Goal: Navigation & Orientation: Find specific page/section

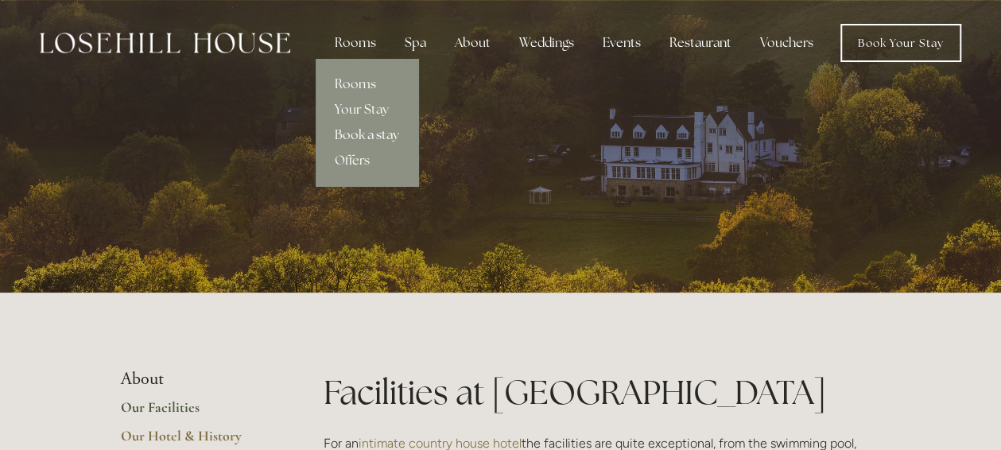
click at [374, 130] on link "Book a stay" at bounding box center [367, 134] width 103 height 25
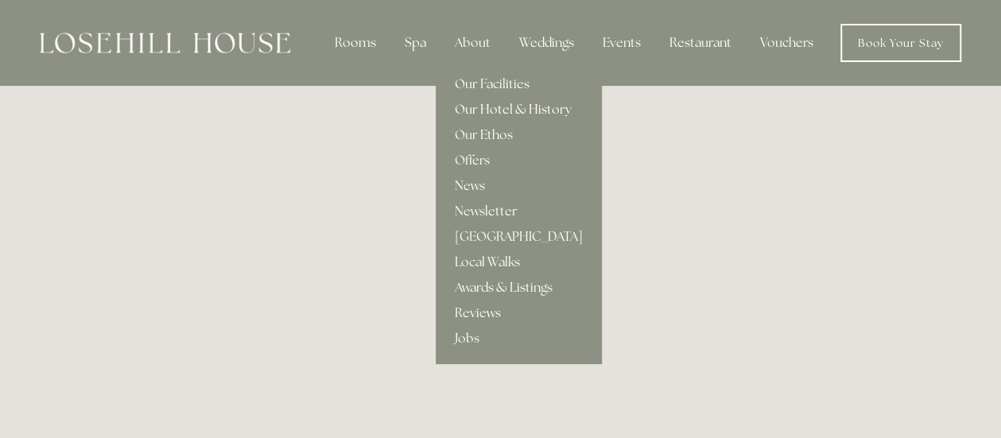
click at [485, 106] on link "Our Hotel & History" at bounding box center [519, 109] width 166 height 25
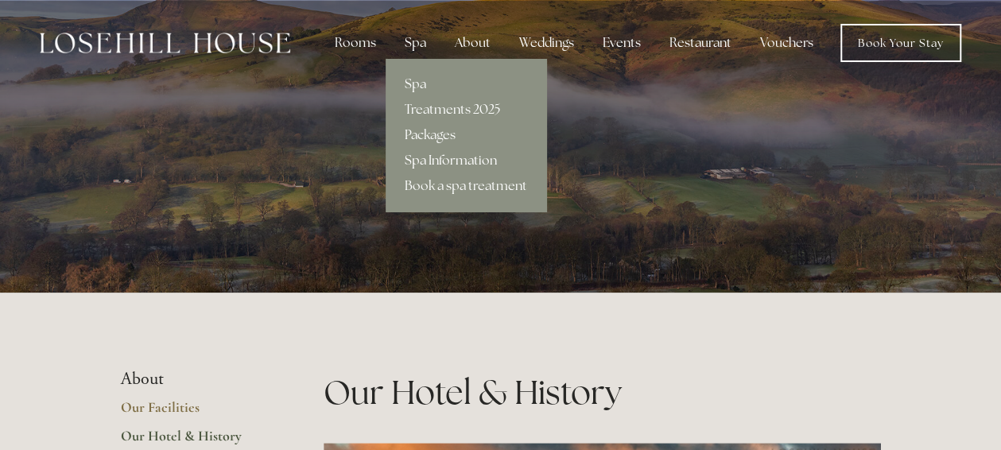
click at [447, 155] on link "Spa Information" at bounding box center [466, 160] width 161 height 25
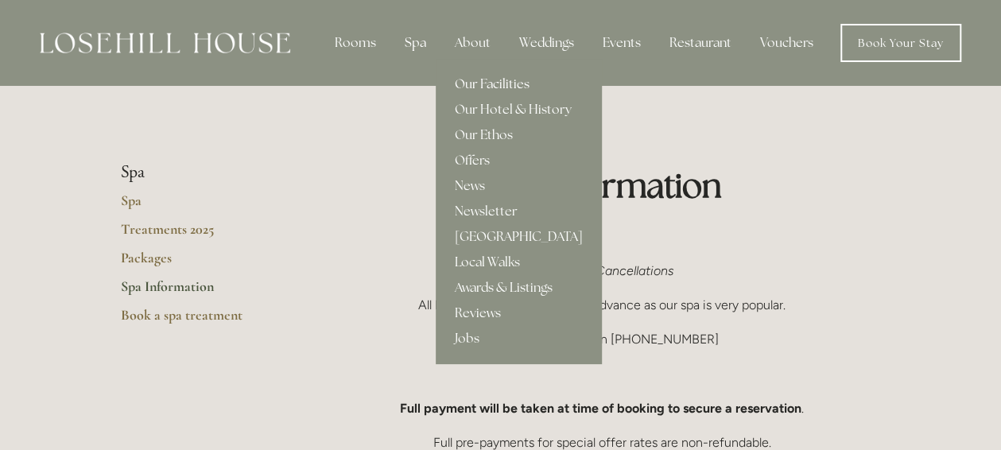
click at [488, 80] on link "Our Facilities" at bounding box center [519, 84] width 166 height 25
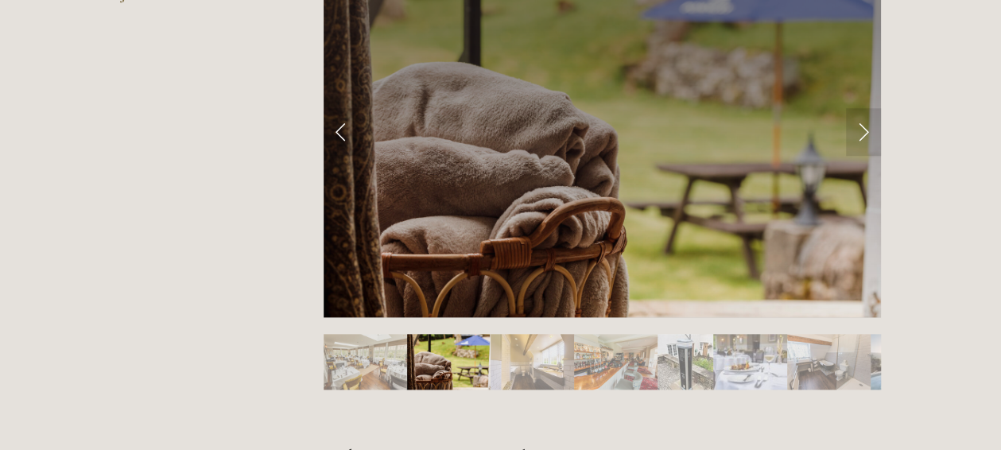
scroll to position [741, 0]
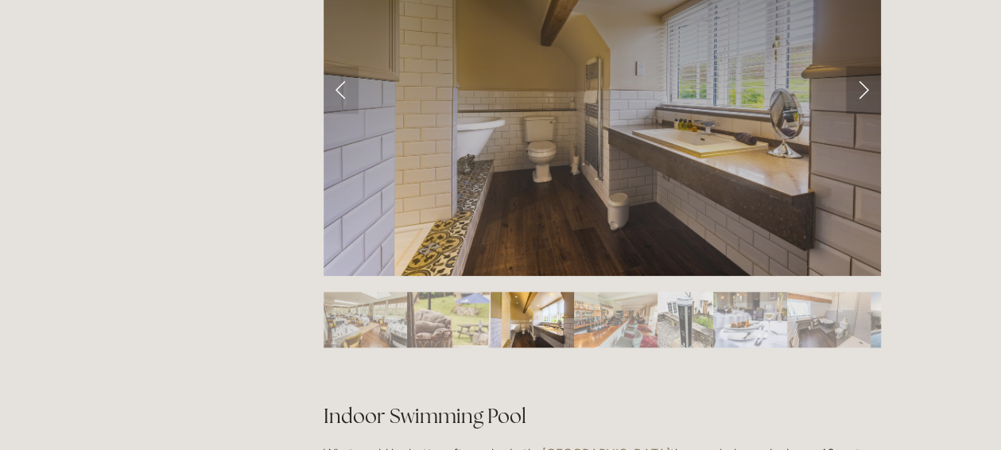
click at [867, 93] on link "Next Slide" at bounding box center [863, 90] width 35 height 48
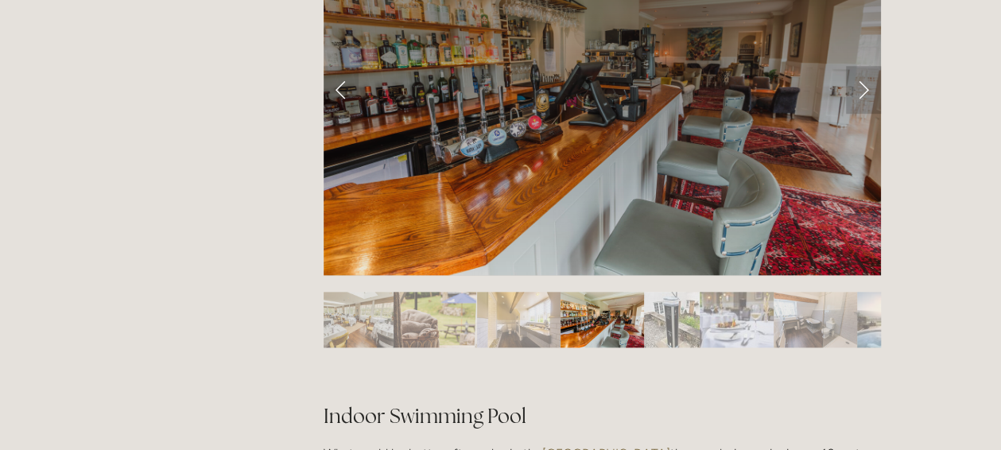
click at [867, 93] on link "Next Slide" at bounding box center [863, 90] width 35 height 48
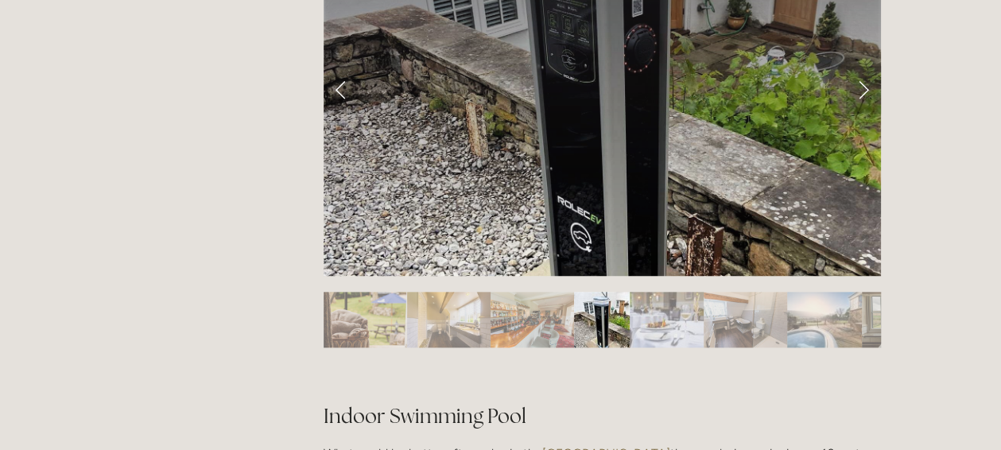
click at [867, 93] on link "Next Slide" at bounding box center [863, 90] width 35 height 48
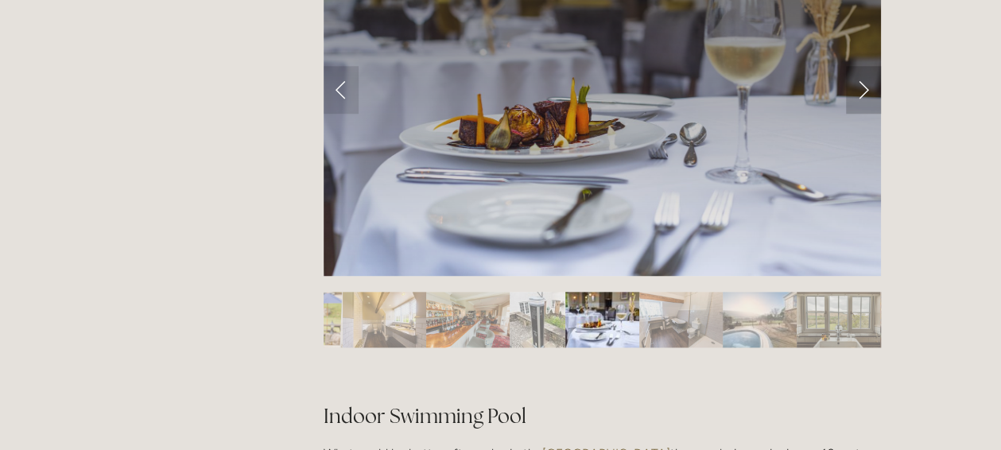
click at [867, 93] on link "Next Slide" at bounding box center [863, 90] width 35 height 48
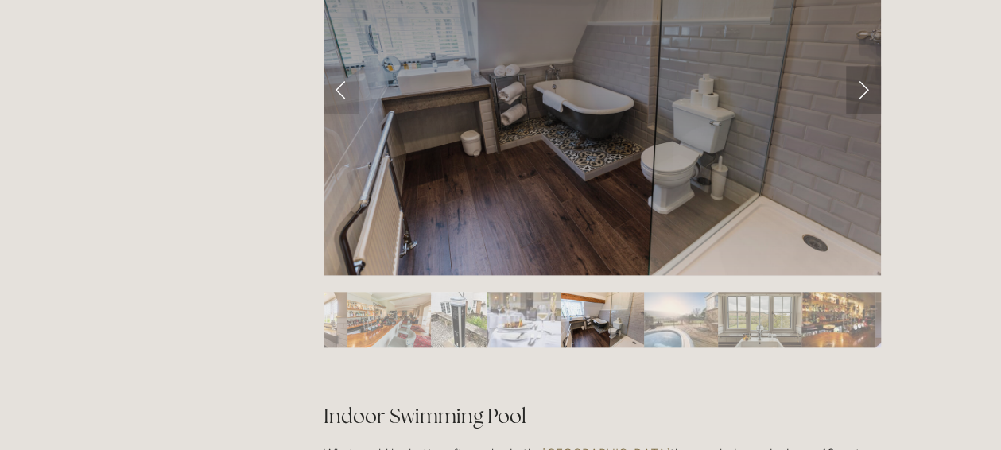
click at [867, 93] on link "Next Slide" at bounding box center [863, 90] width 35 height 48
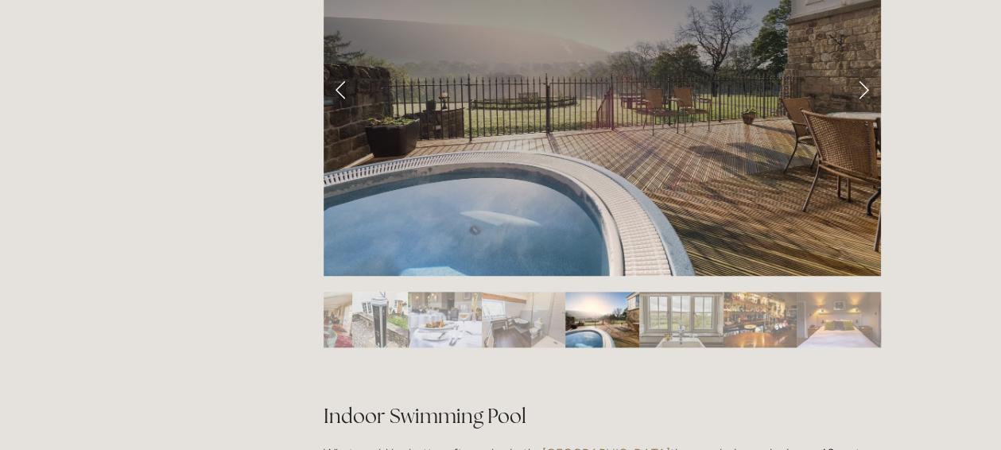
click at [867, 93] on link "Next Slide" at bounding box center [863, 90] width 35 height 48
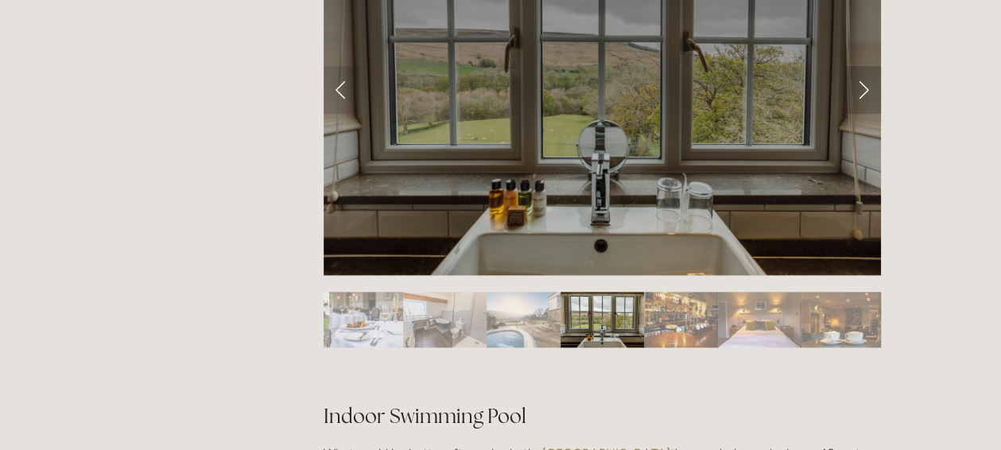
click at [867, 93] on link "Next Slide" at bounding box center [863, 90] width 35 height 48
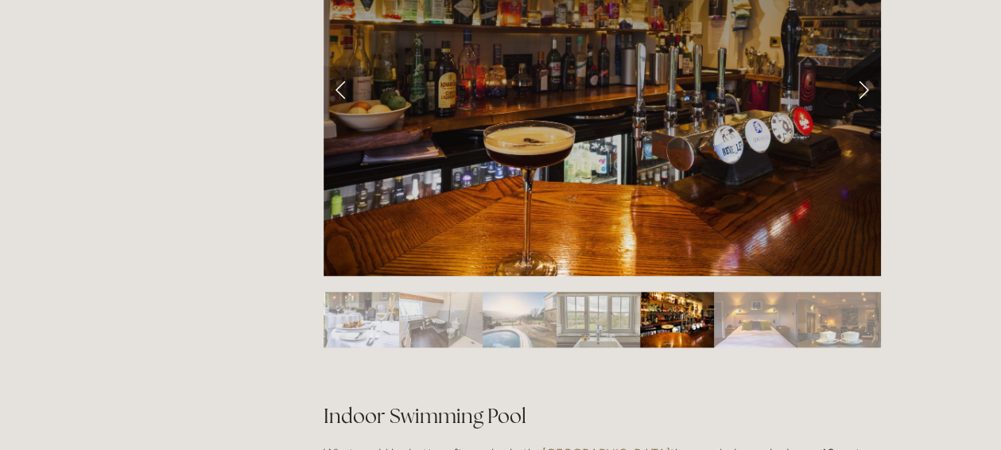
click at [867, 93] on link "Next Slide" at bounding box center [863, 90] width 35 height 48
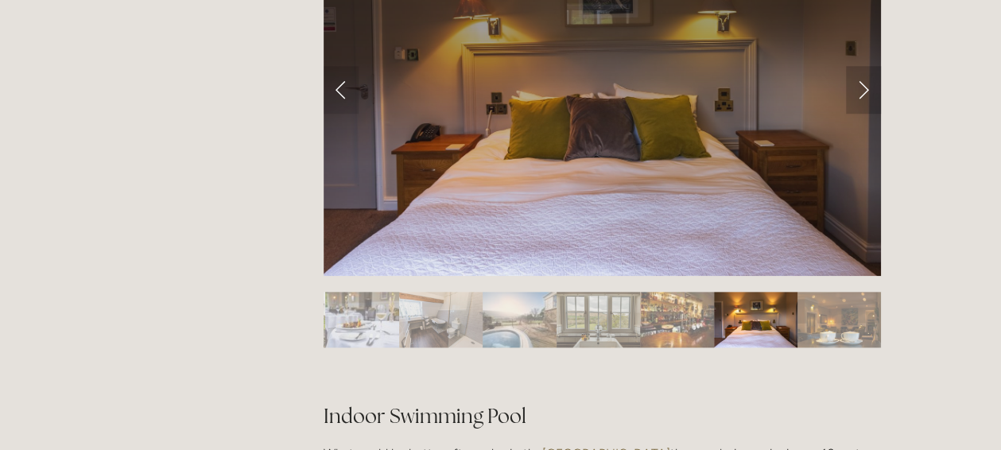
click at [867, 93] on link "Next Slide" at bounding box center [863, 90] width 35 height 48
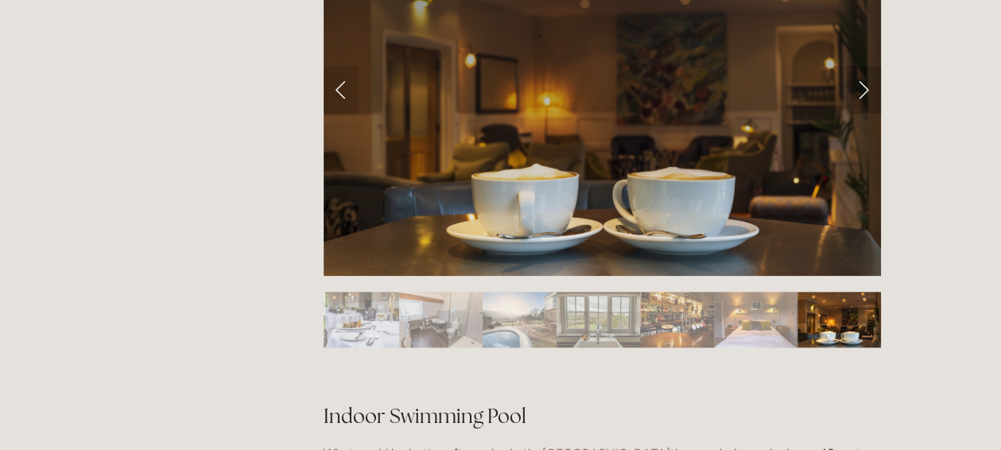
click at [867, 93] on link "Next Slide" at bounding box center [863, 90] width 35 height 48
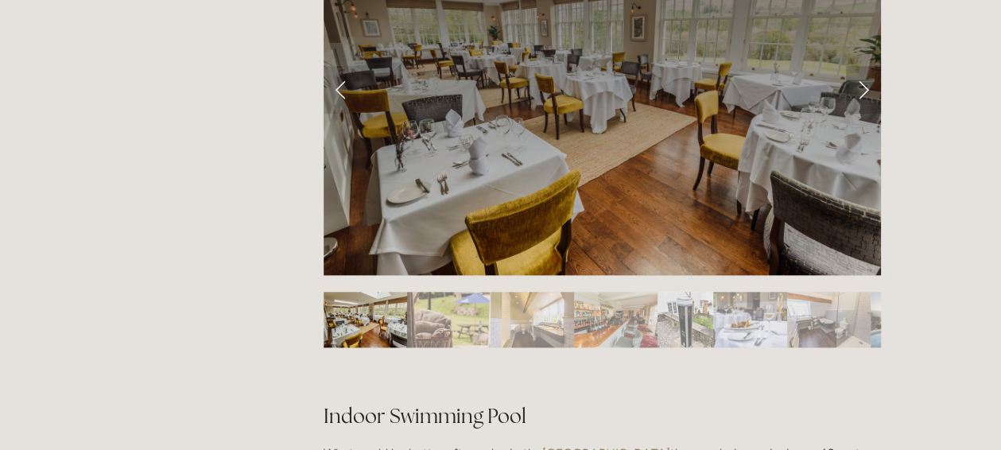
click at [867, 93] on link "Next Slide" at bounding box center [863, 90] width 35 height 48
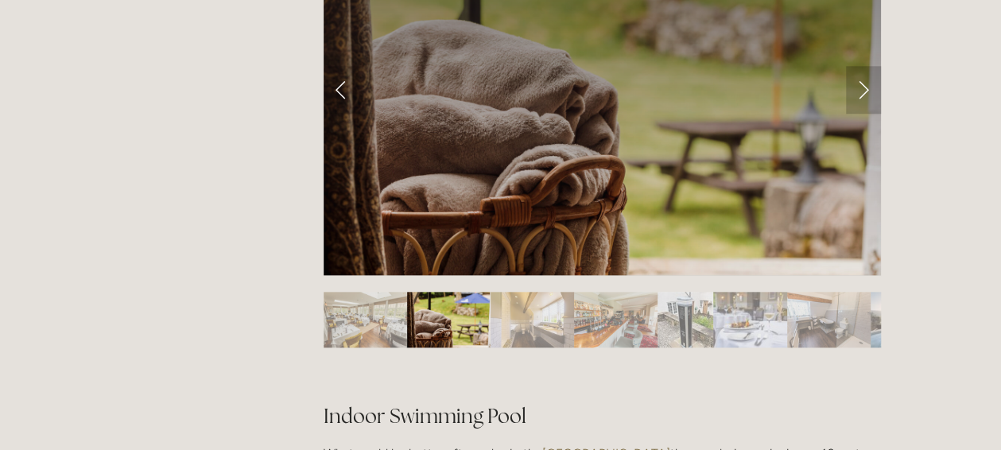
click at [867, 93] on link "Next Slide" at bounding box center [863, 90] width 35 height 48
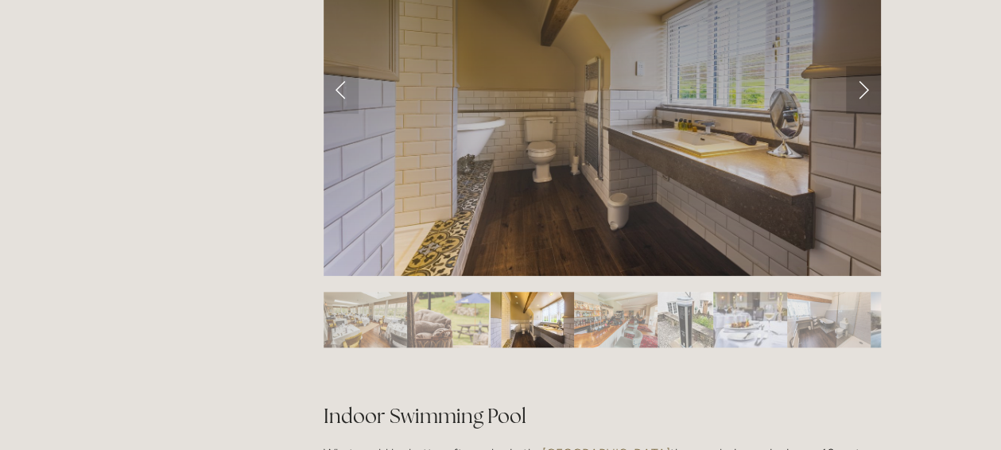
click at [867, 93] on link "Next Slide" at bounding box center [863, 90] width 35 height 48
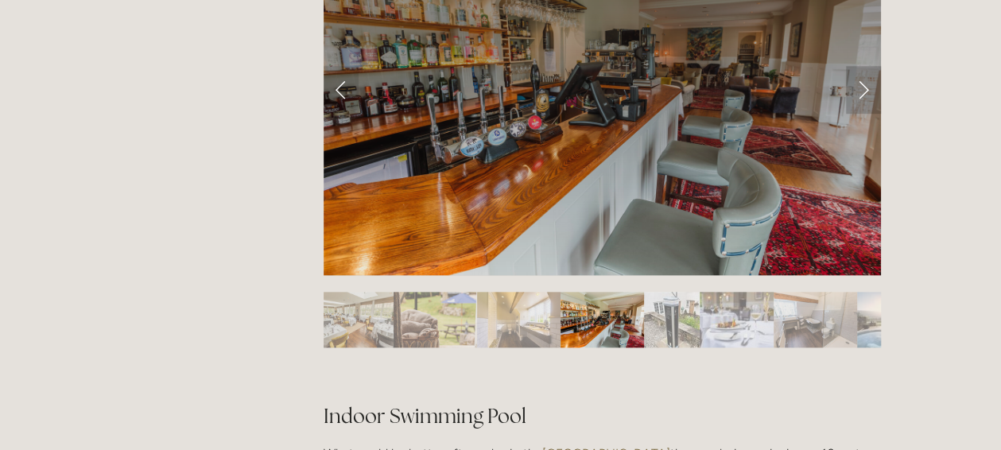
click at [867, 93] on link "Next Slide" at bounding box center [863, 90] width 35 height 48
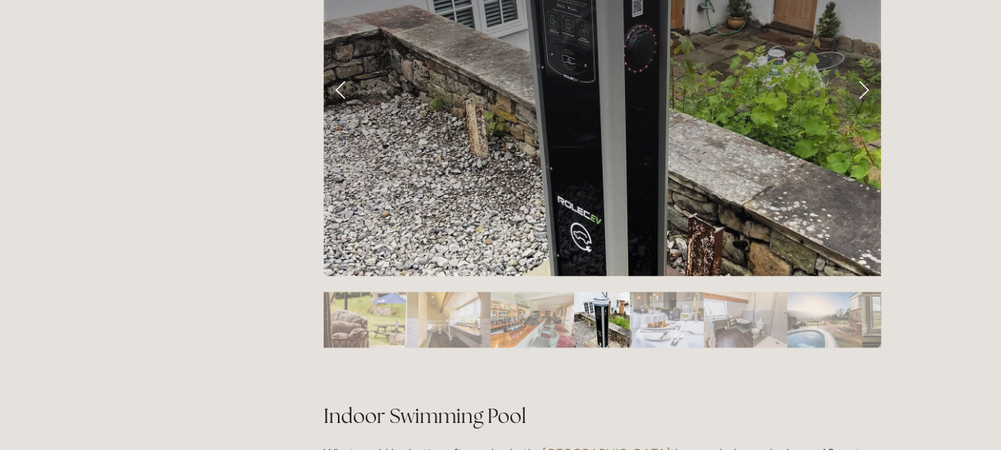
click at [867, 93] on link "Next Slide" at bounding box center [863, 90] width 35 height 48
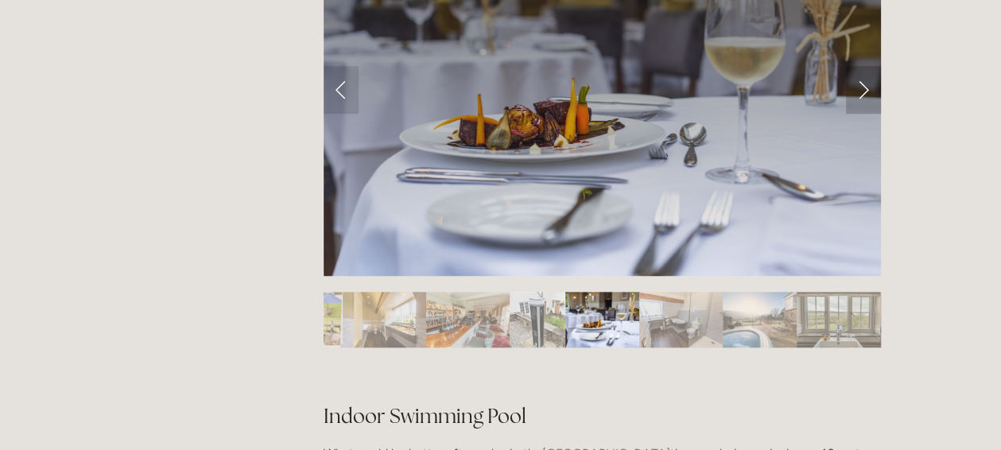
click at [867, 93] on link "Next Slide" at bounding box center [863, 90] width 35 height 48
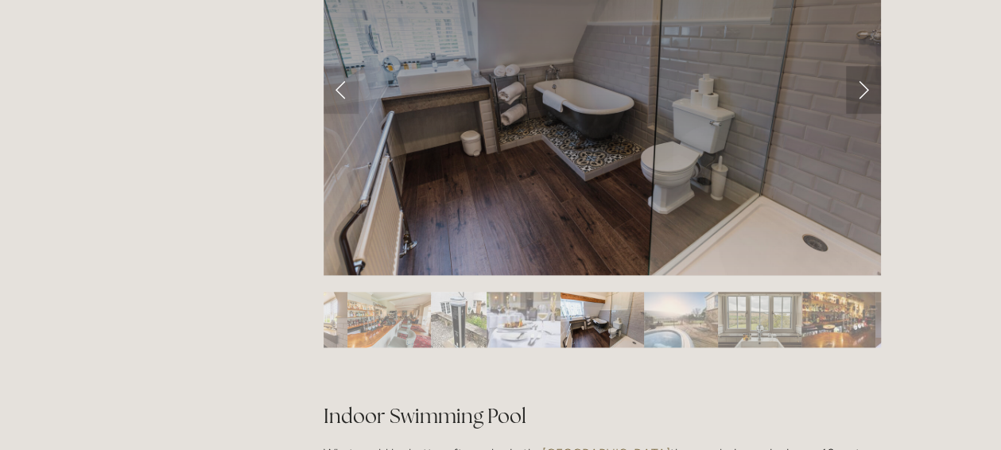
click at [867, 93] on link "Next Slide" at bounding box center [863, 90] width 35 height 48
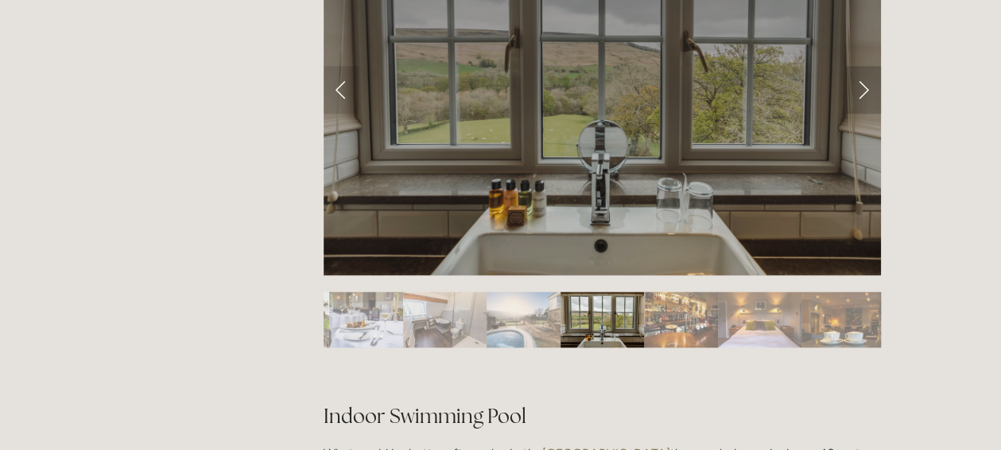
click at [867, 93] on link "Next Slide" at bounding box center [863, 90] width 35 height 48
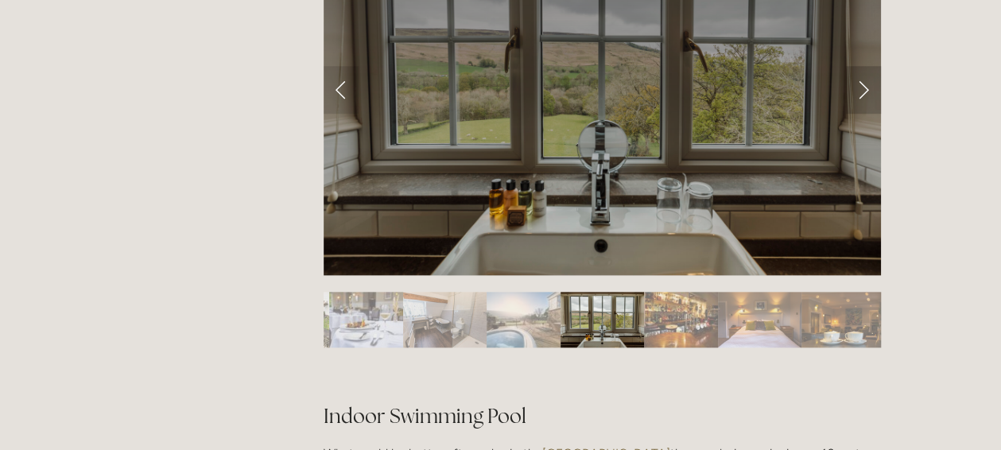
click at [867, 93] on link "Next Slide" at bounding box center [863, 90] width 35 height 48
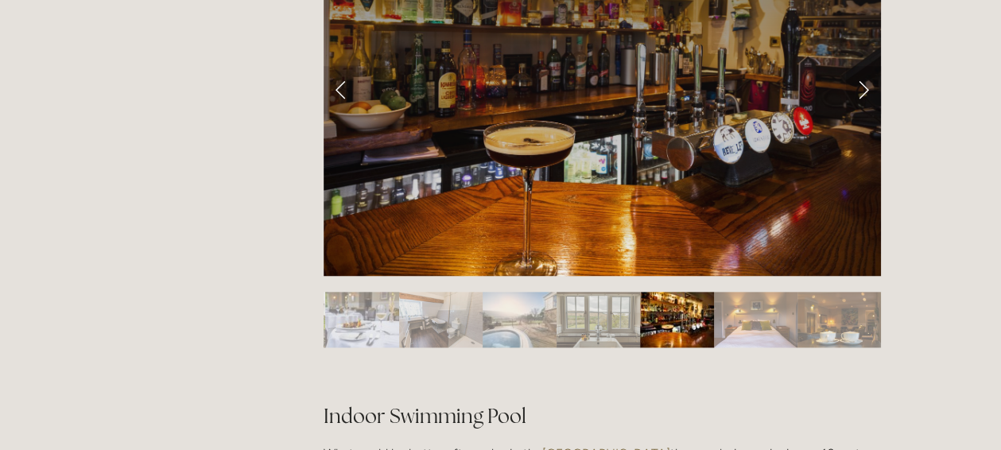
click at [867, 93] on link "Next Slide" at bounding box center [863, 90] width 35 height 48
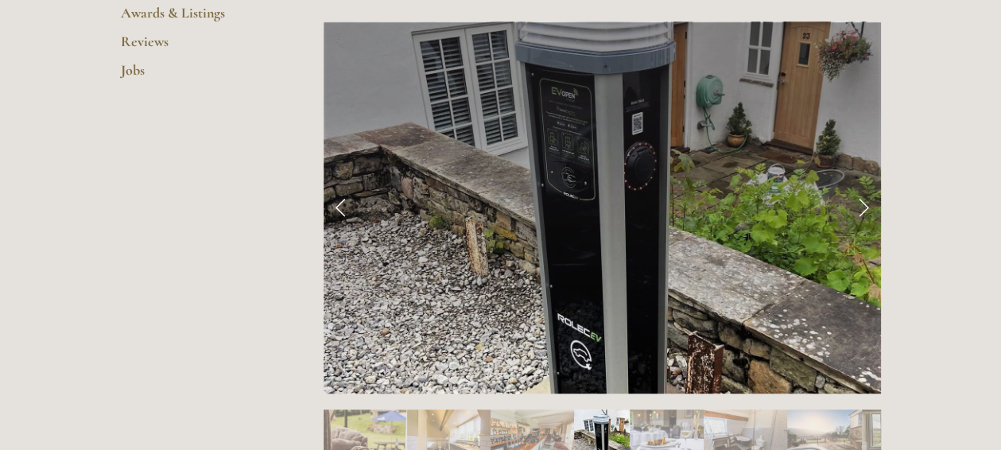
scroll to position [617, 0]
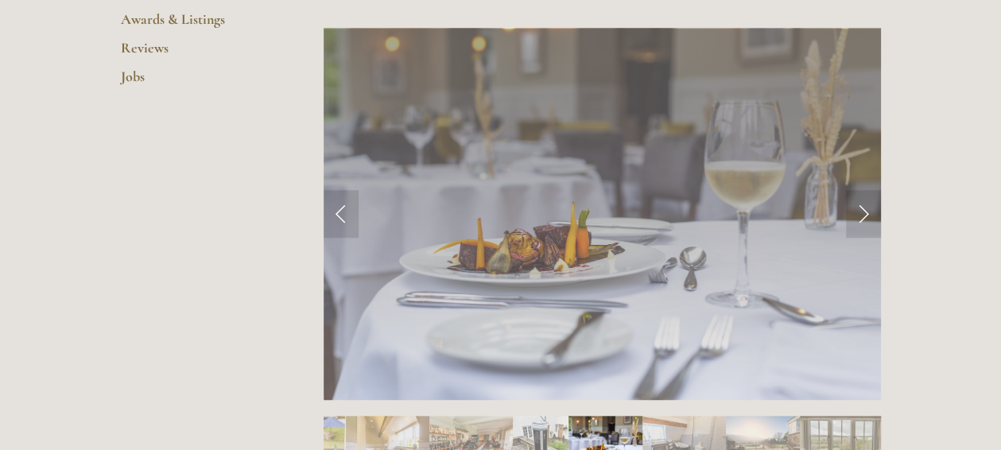
drag, startPoint x: 997, startPoint y: 87, endPoint x: 990, endPoint y: 50, distance: 37.3
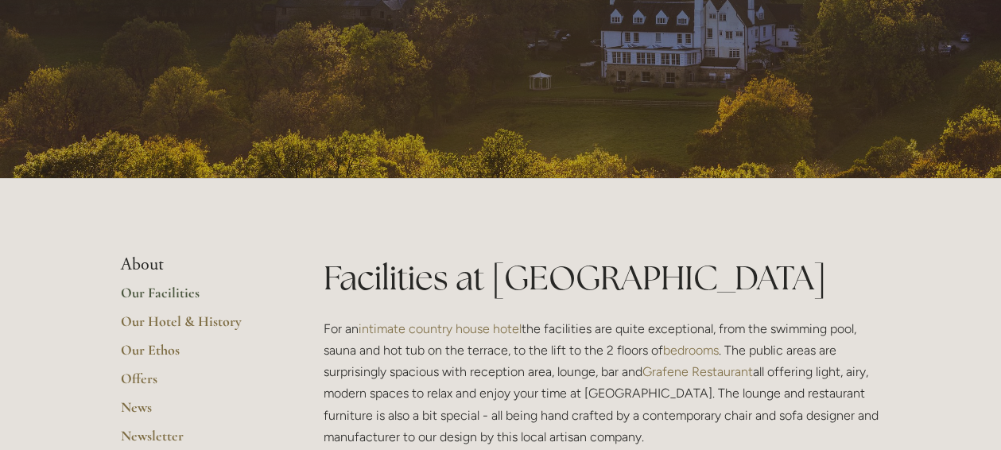
scroll to position [0, 0]
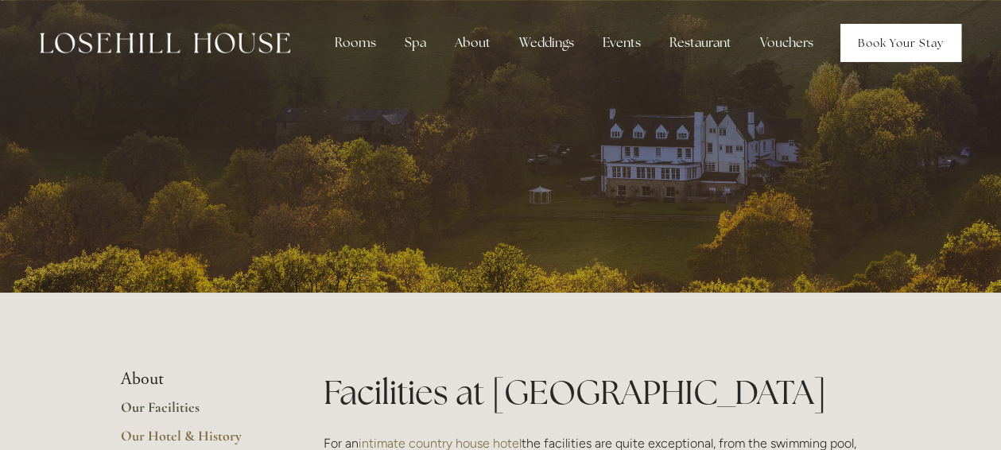
click at [874, 41] on link "Book Your Stay" at bounding box center [901, 43] width 121 height 38
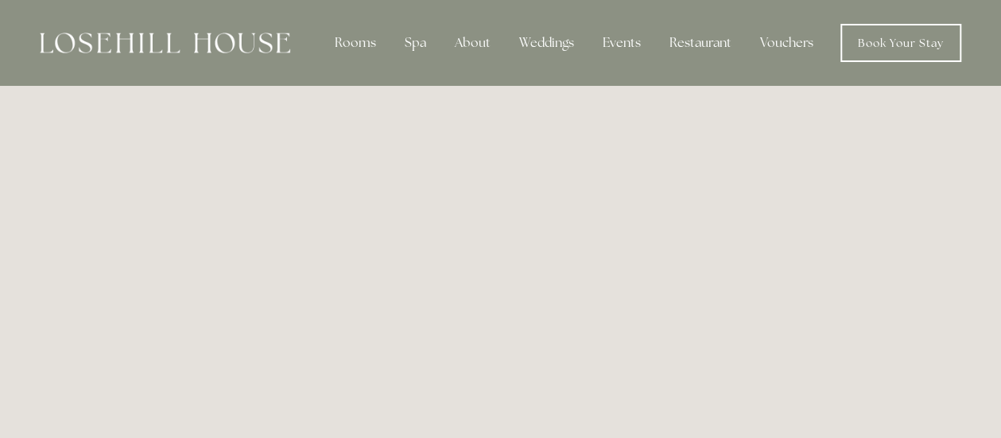
click at [248, 37] on img at bounding box center [165, 43] width 251 height 21
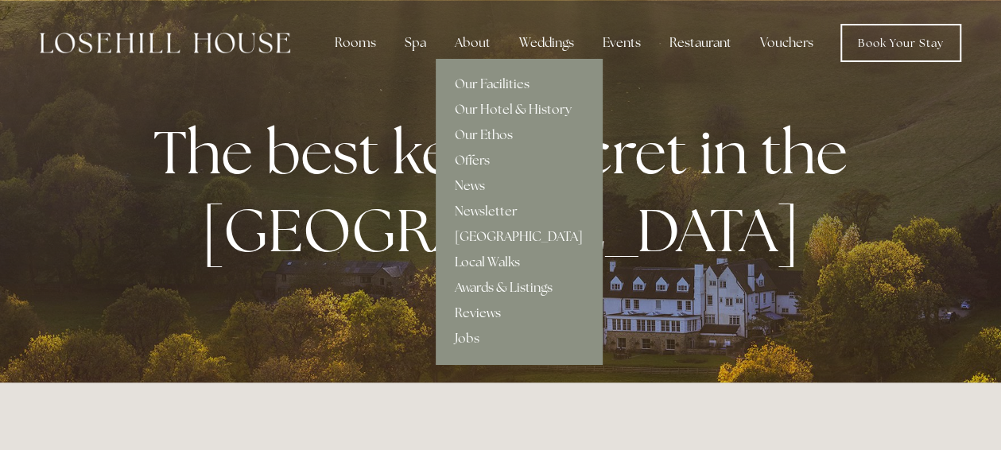
click at [471, 40] on div "About" at bounding box center [472, 43] width 61 height 32
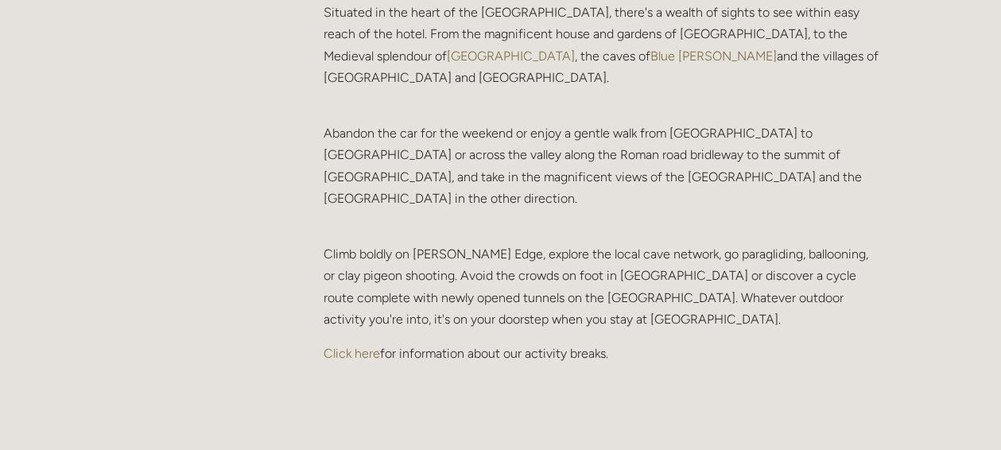
scroll to position [3294, 0]
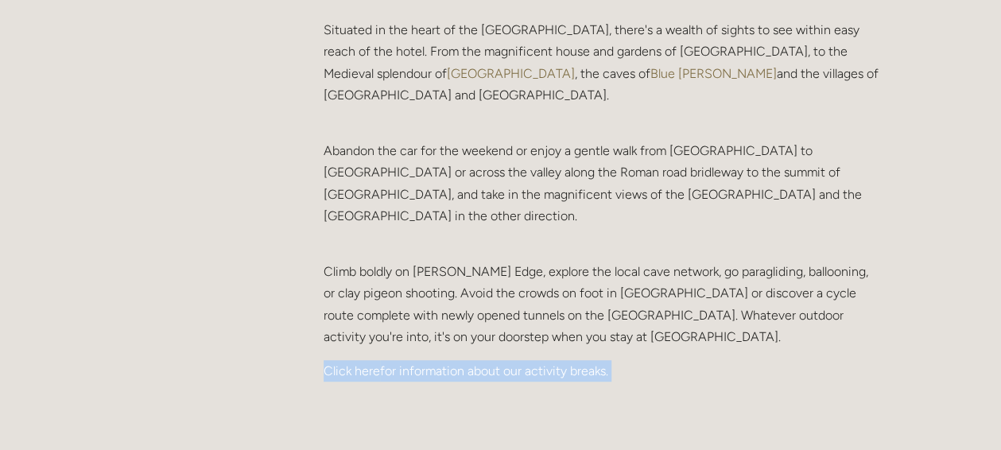
drag, startPoint x: 998, startPoint y: 324, endPoint x: 1006, endPoint y: 192, distance: 131.5
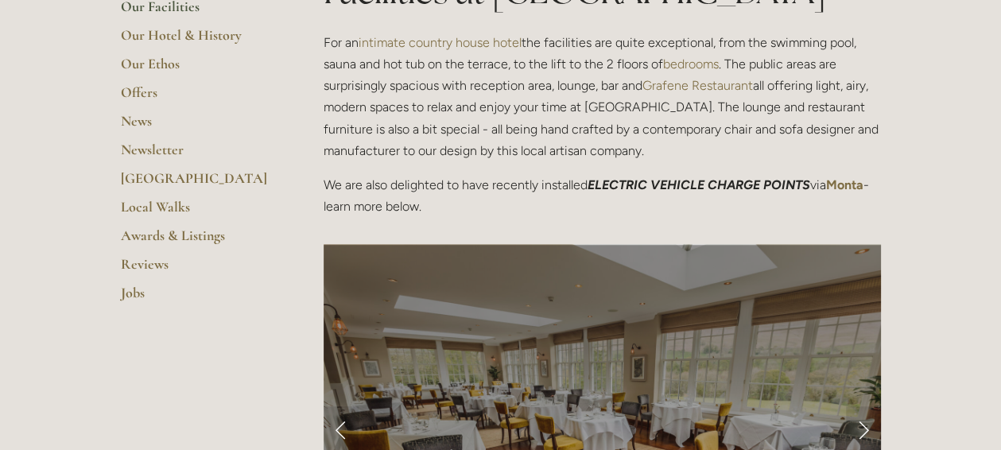
scroll to position [418, 0]
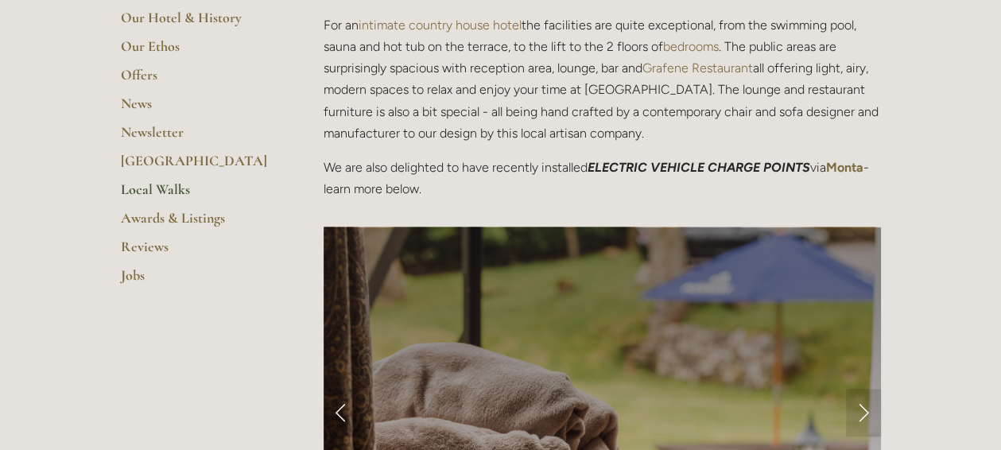
click at [160, 181] on link "Local Walks" at bounding box center [197, 195] width 152 height 29
